Goal: Check status: Check status

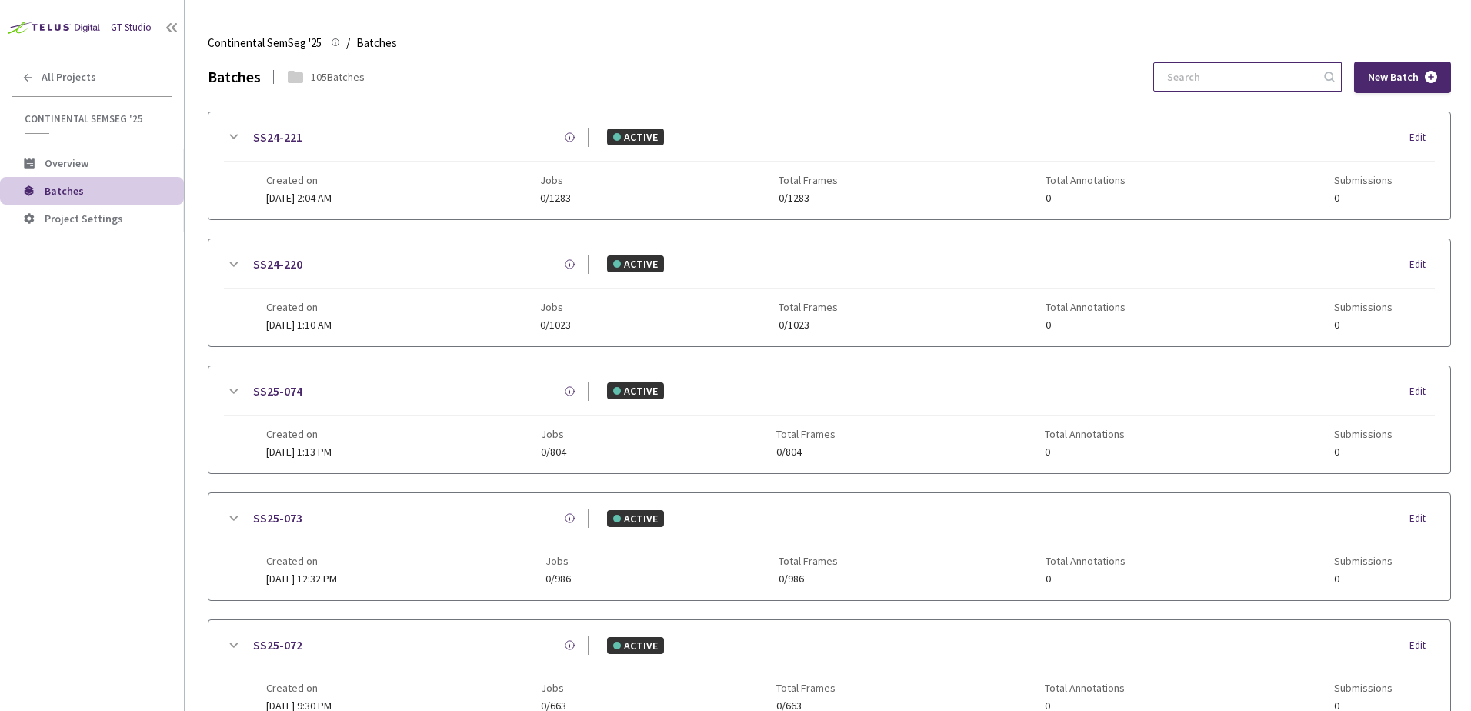
click at [1218, 71] on input at bounding box center [1240, 77] width 164 height 28
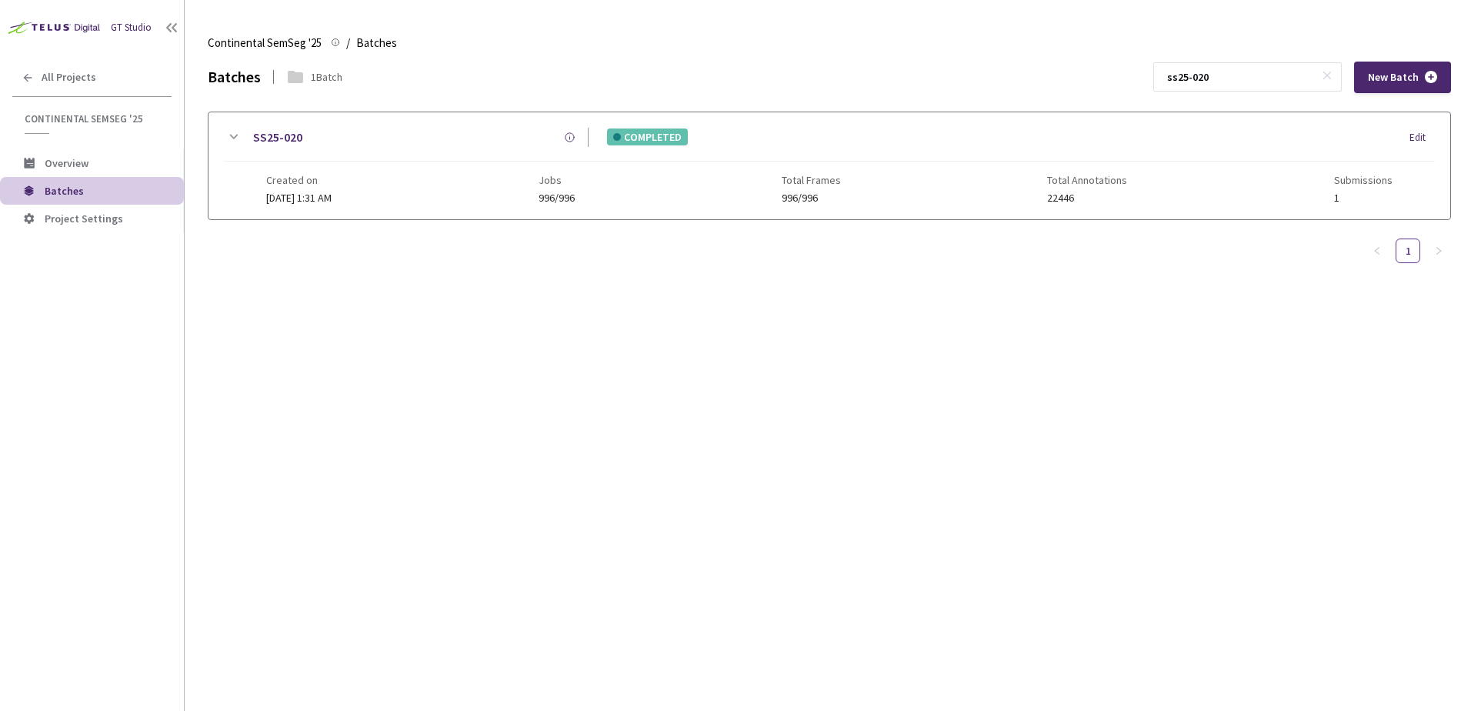
type input "ss25-020"
click at [238, 139] on icon at bounding box center [233, 137] width 18 height 18
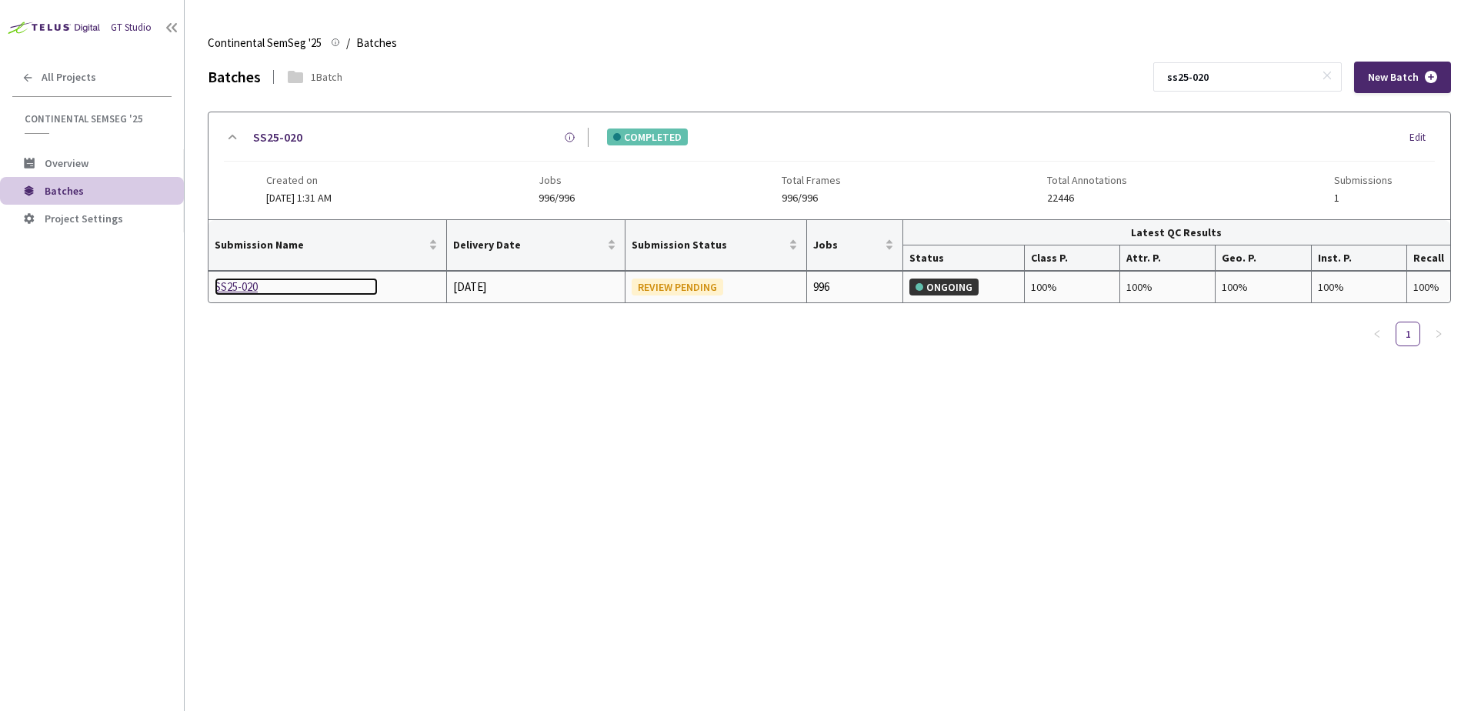
click at [232, 290] on div "SS25-020" at bounding box center [296, 287] width 163 height 18
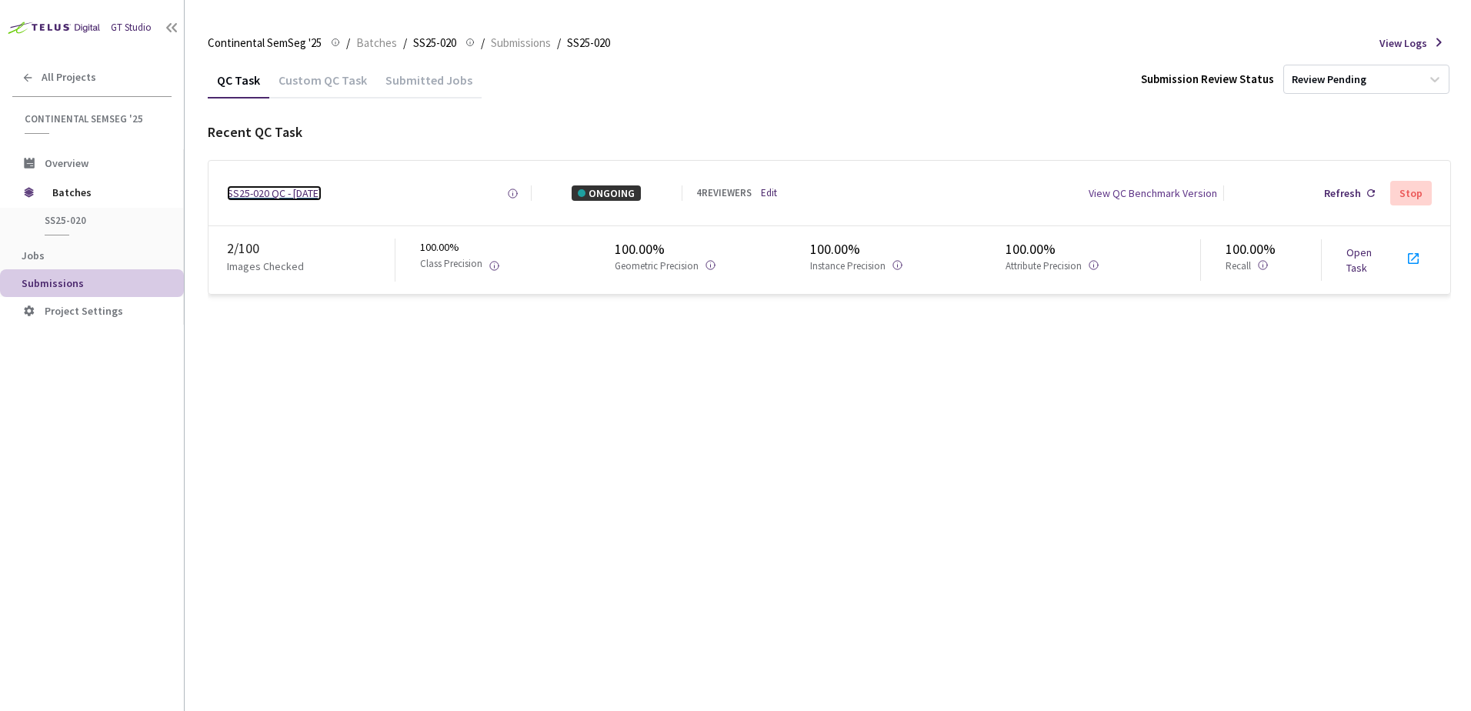
click at [322, 192] on div "SS25-020 QC - [DATE]" at bounding box center [274, 192] width 95 height 15
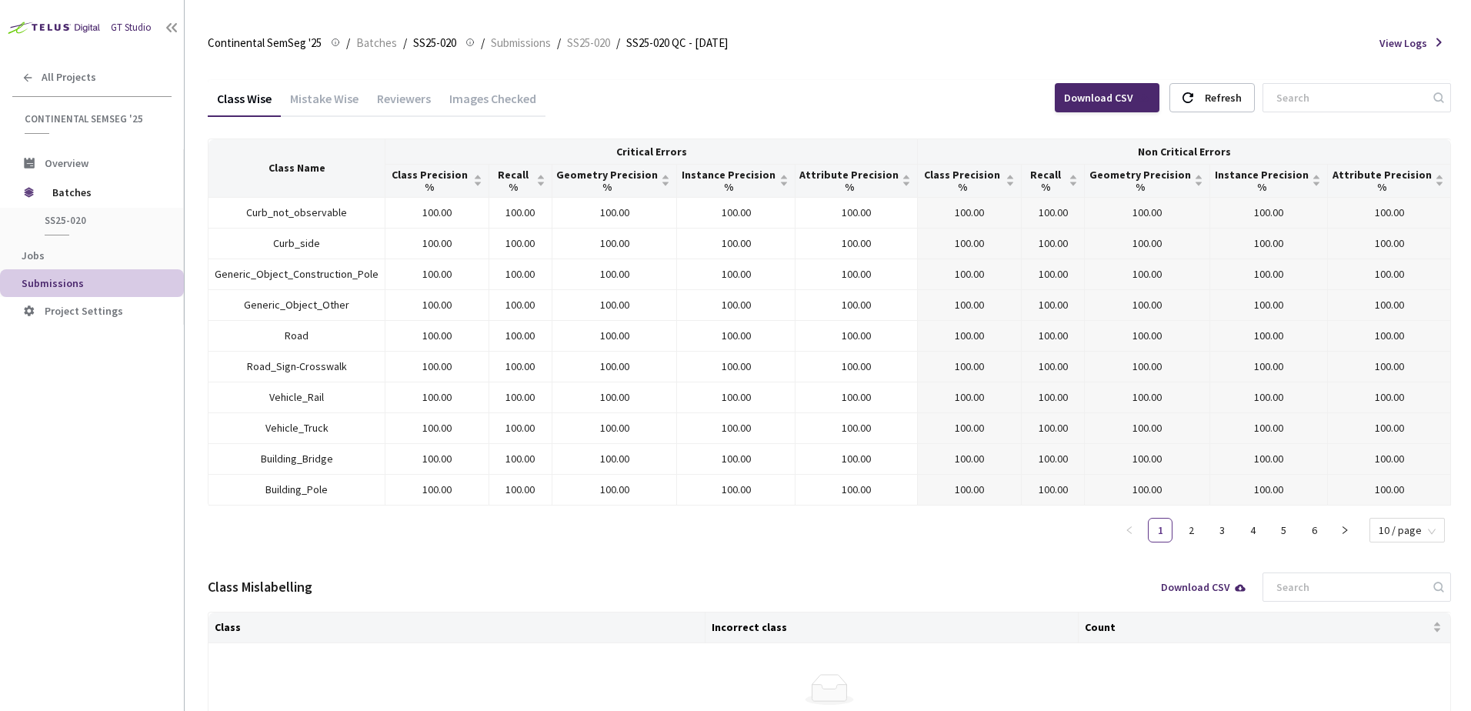
click at [462, 114] on div "Images Checked" at bounding box center [492, 104] width 105 height 26
